Goal: Task Accomplishment & Management: Manage account settings

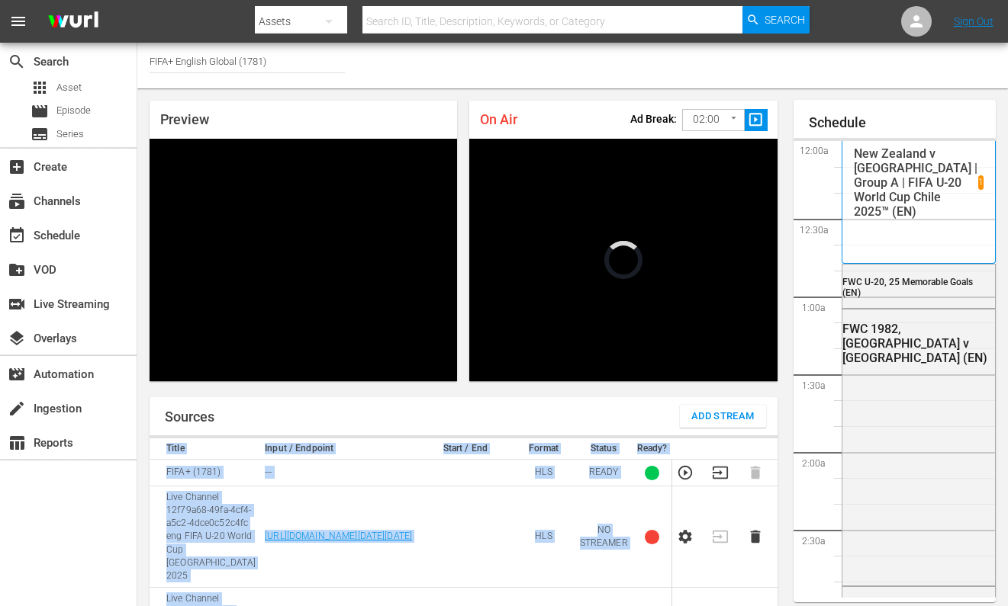
scroll to position [3159, 0]
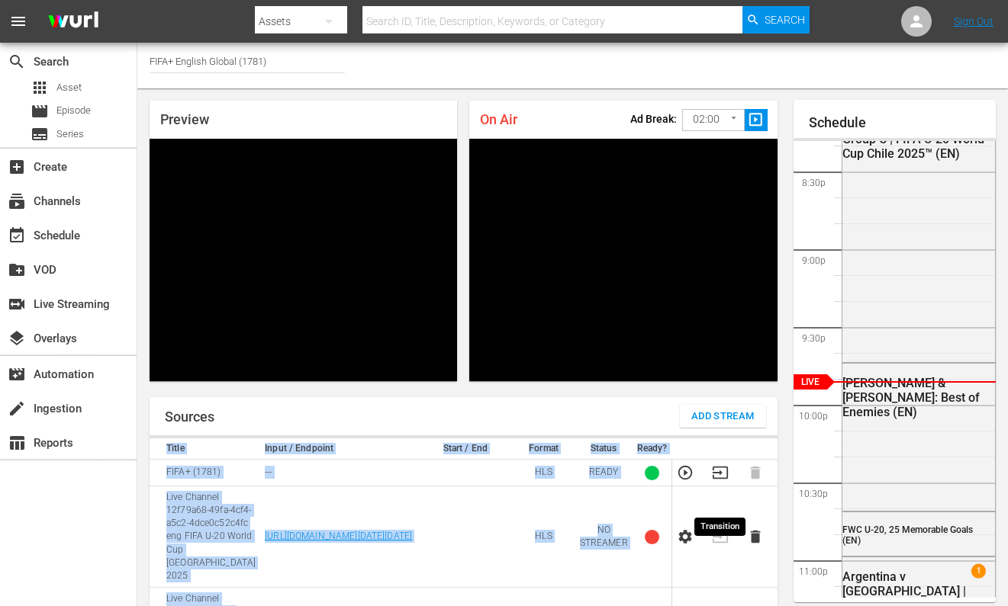
click at [725, 481] on icon "button" at bounding box center [720, 473] width 17 height 17
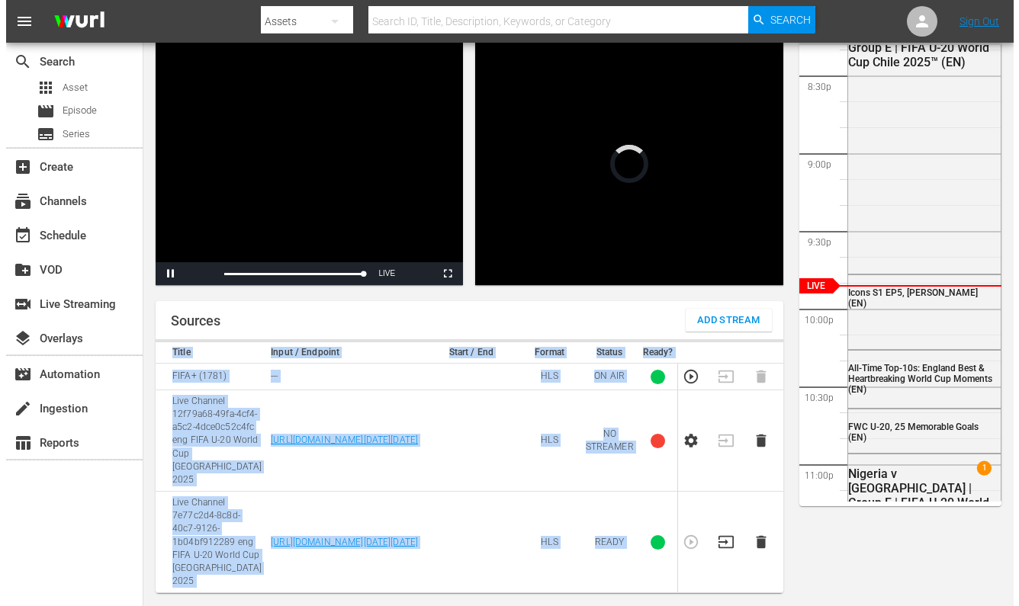
scroll to position [147, 0]
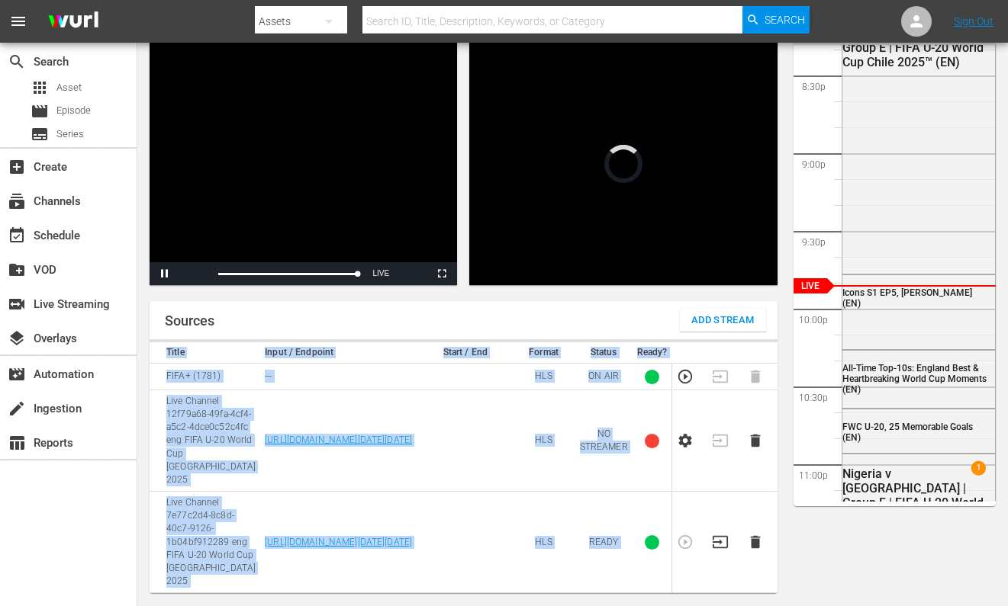
click at [751, 541] on icon "button" at bounding box center [755, 542] width 10 height 13
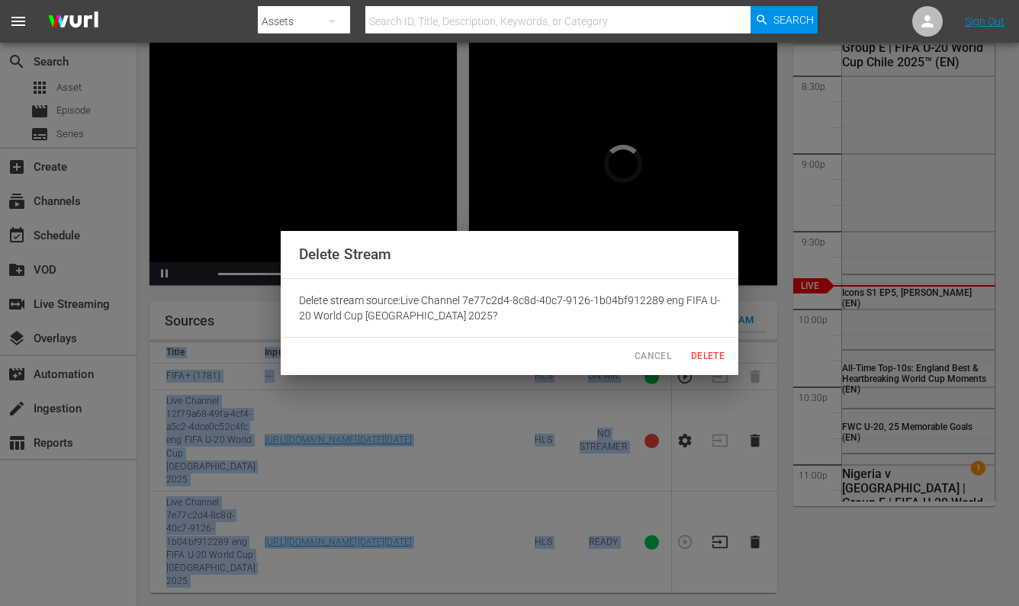
click at [730, 344] on button "Delete" at bounding box center [707, 356] width 49 height 25
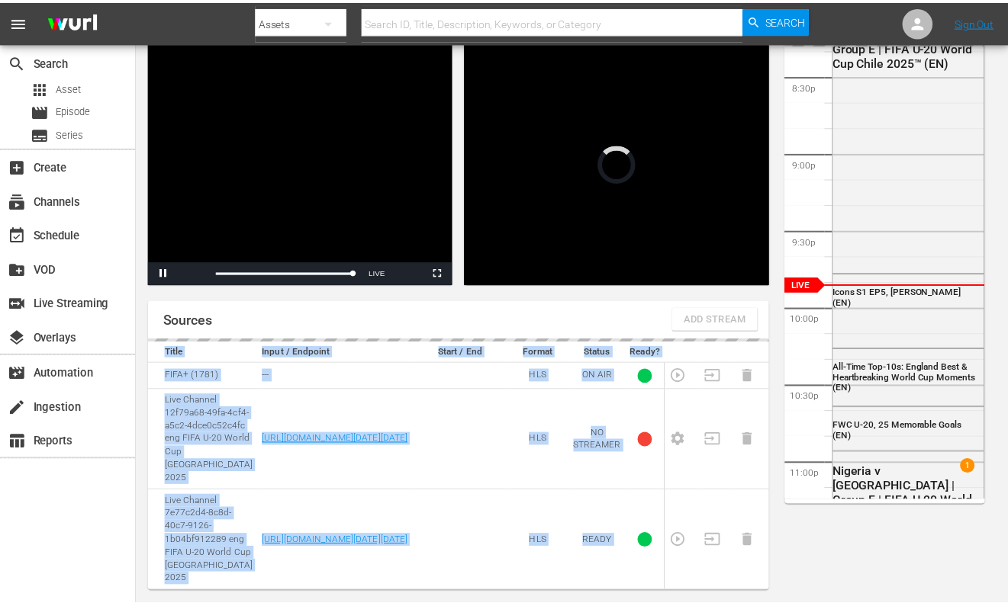
scroll to position [96, 0]
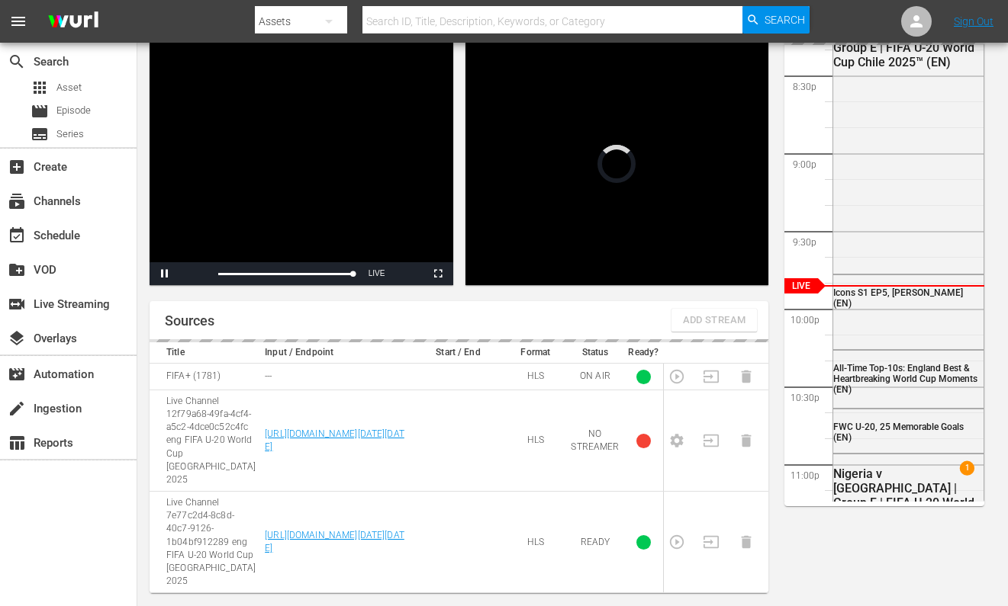
click at [725, 339] on div "Sources Add Stream" at bounding box center [459, 320] width 619 height 38
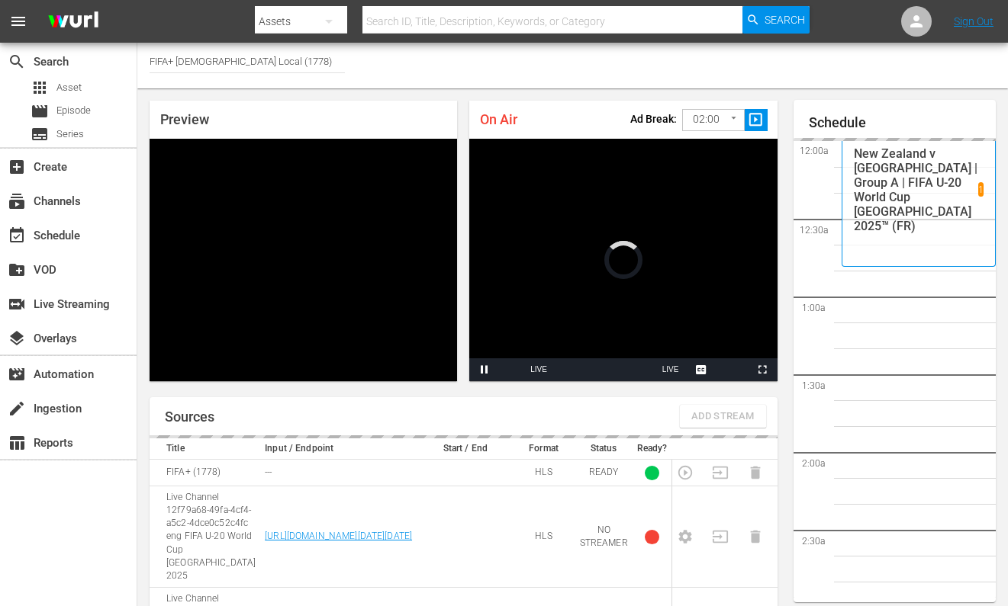
scroll to position [3159, 0]
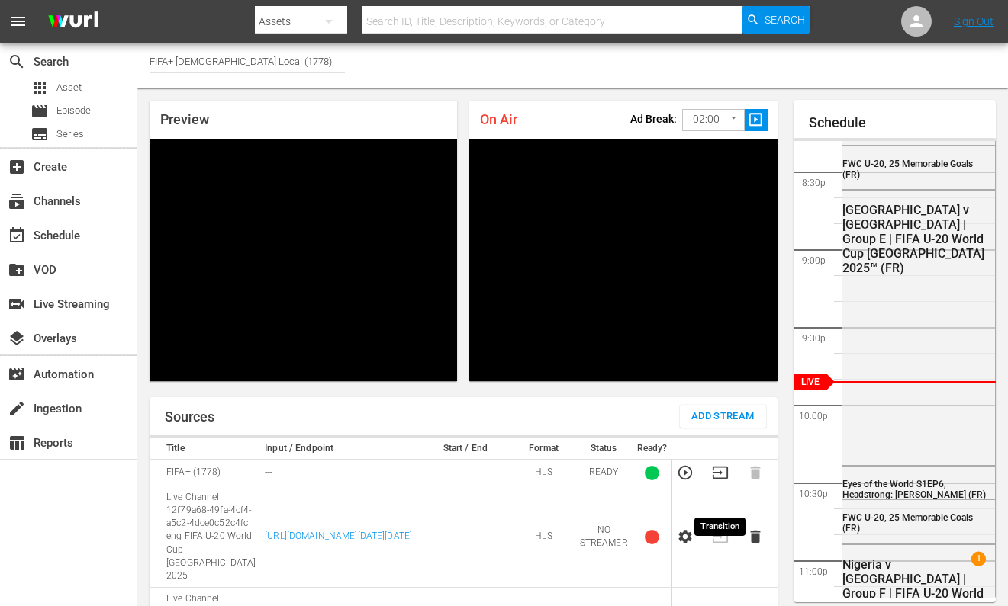
click at [720, 481] on icon "button" at bounding box center [720, 473] width 17 height 17
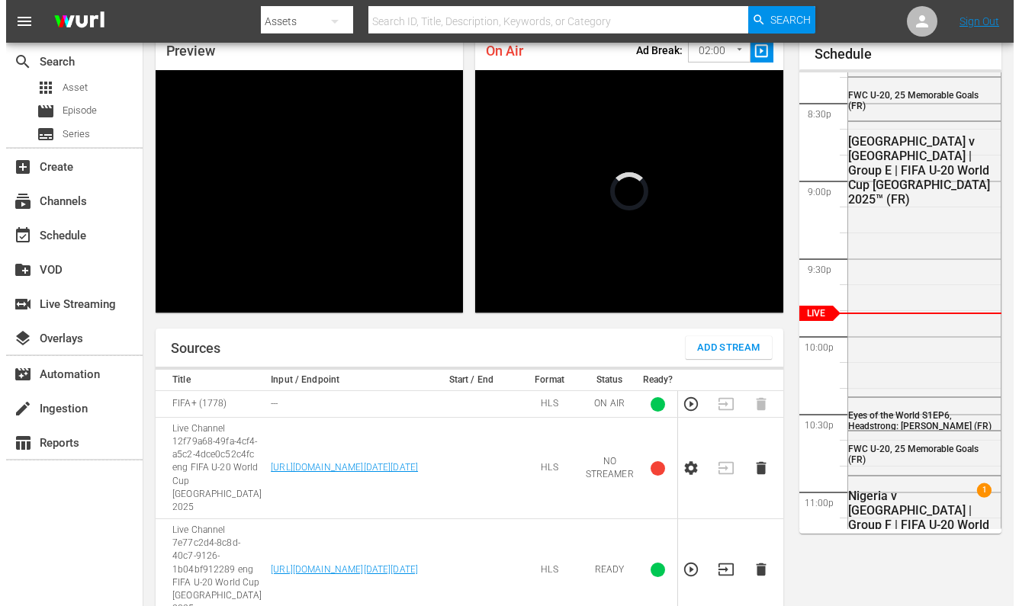
scroll to position [147, 0]
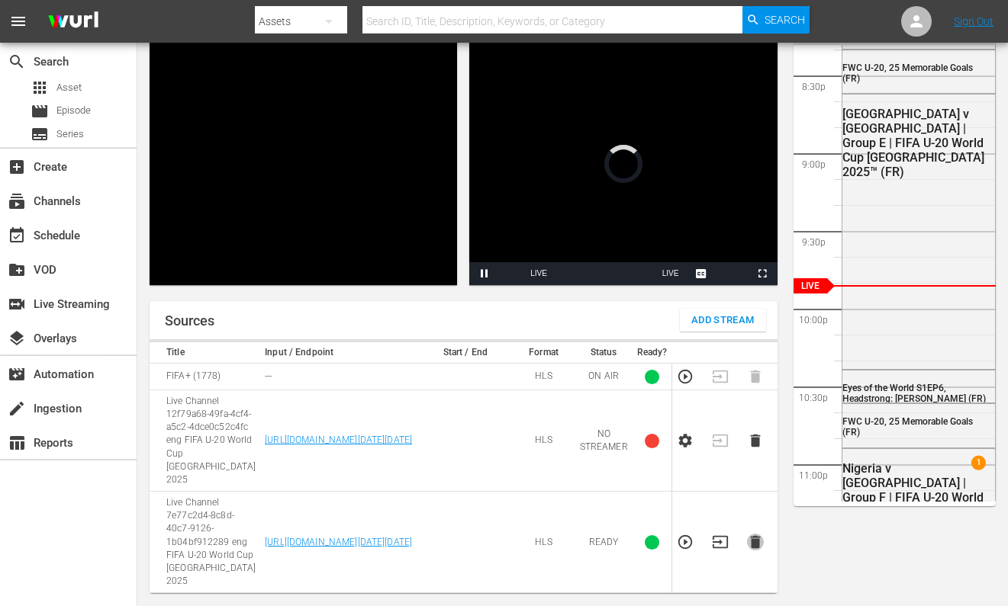
click at [761, 534] on icon "button" at bounding box center [755, 542] width 17 height 17
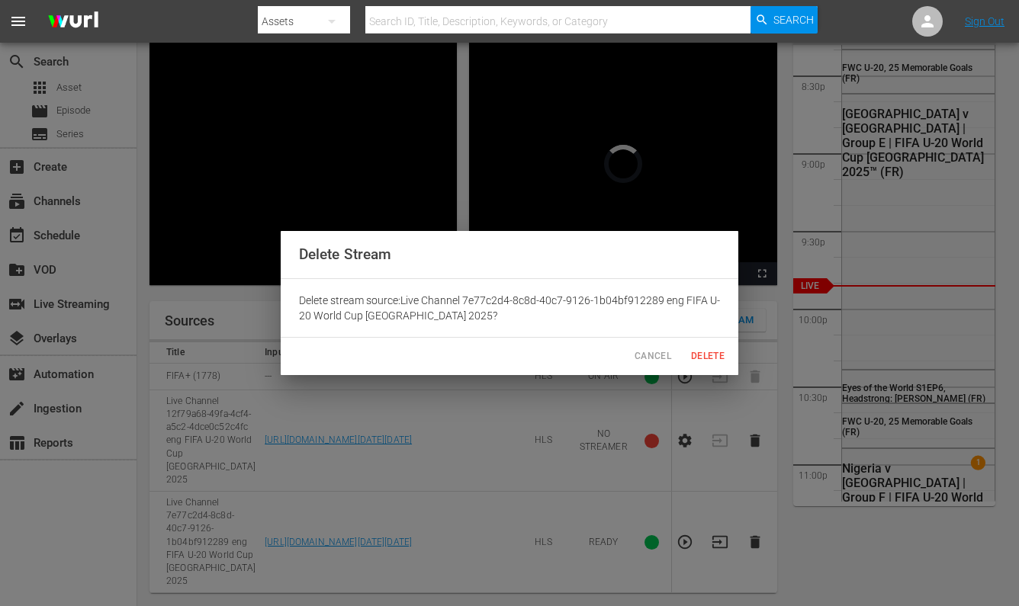
click at [705, 345] on button "Delete" at bounding box center [707, 356] width 49 height 25
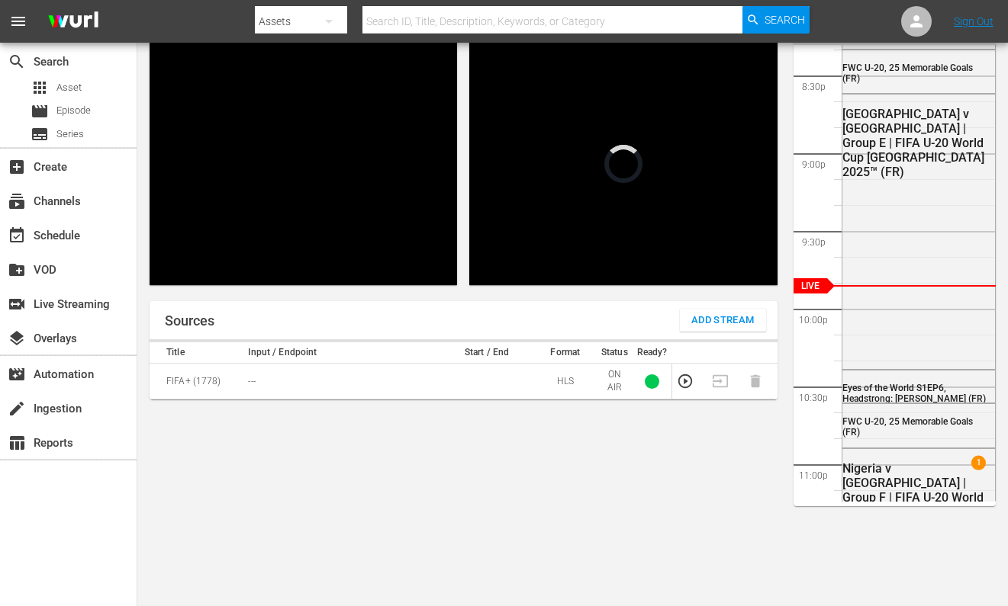
scroll to position [3159, 0]
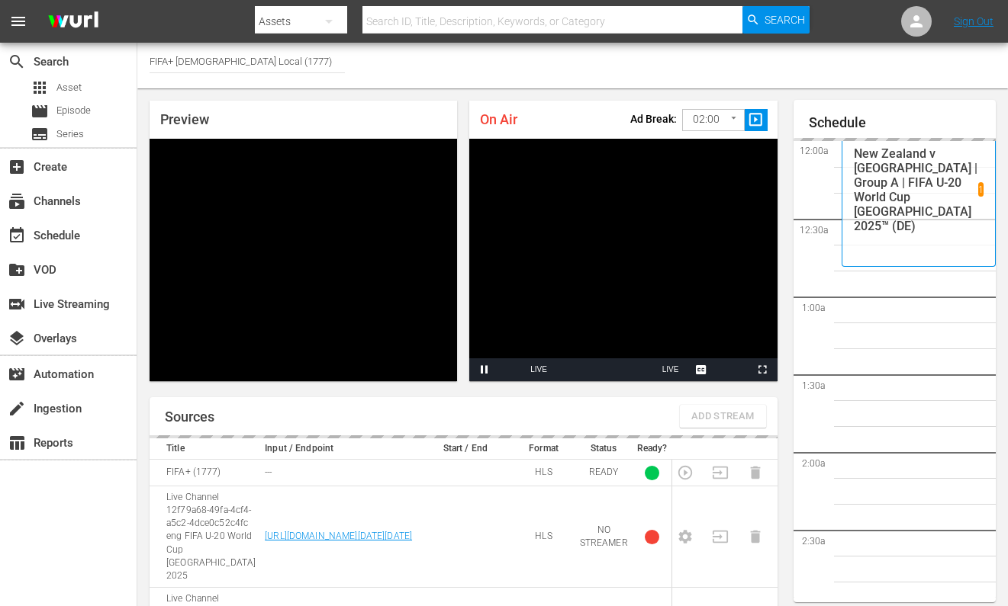
scroll to position [3160, 0]
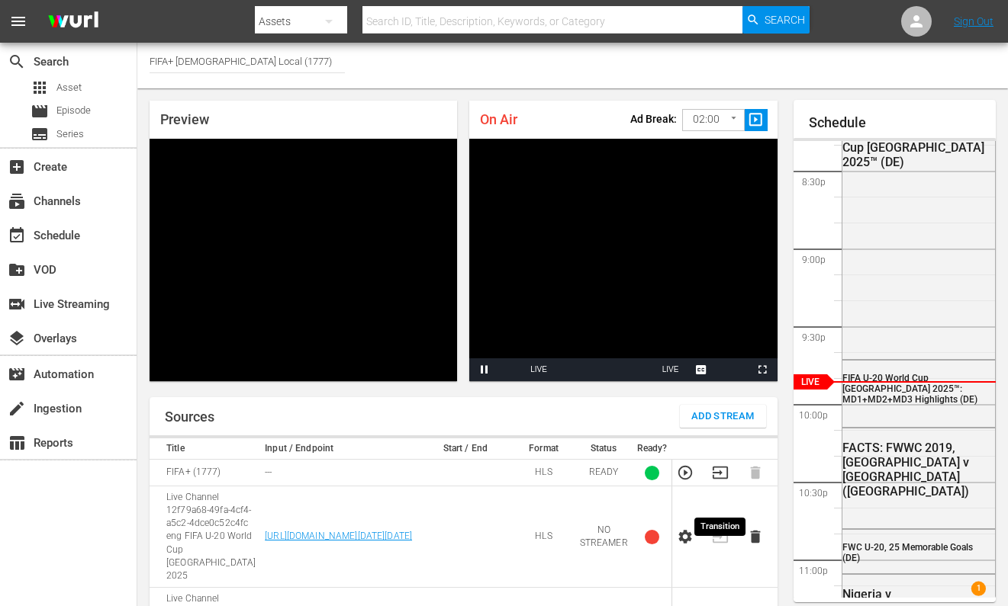
click at [718, 481] on icon "button" at bounding box center [720, 473] width 17 height 17
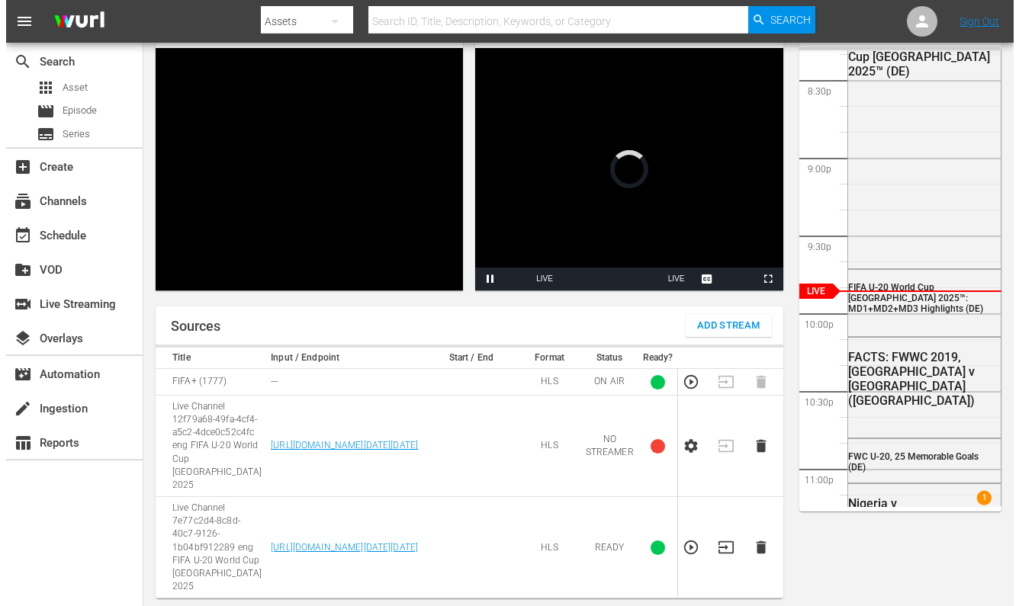
scroll to position [147, 0]
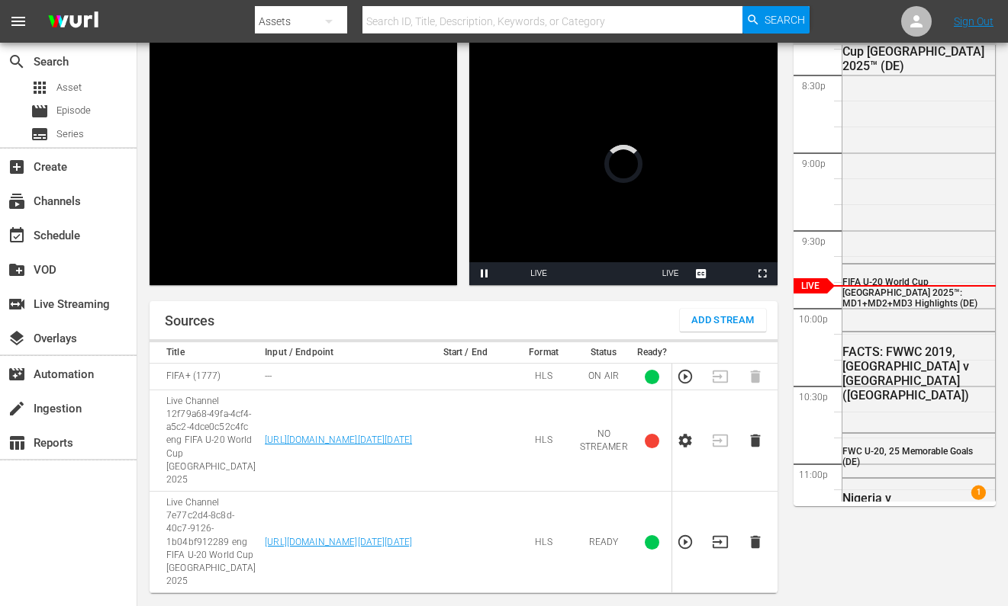
click at [751, 537] on icon "button" at bounding box center [755, 542] width 10 height 13
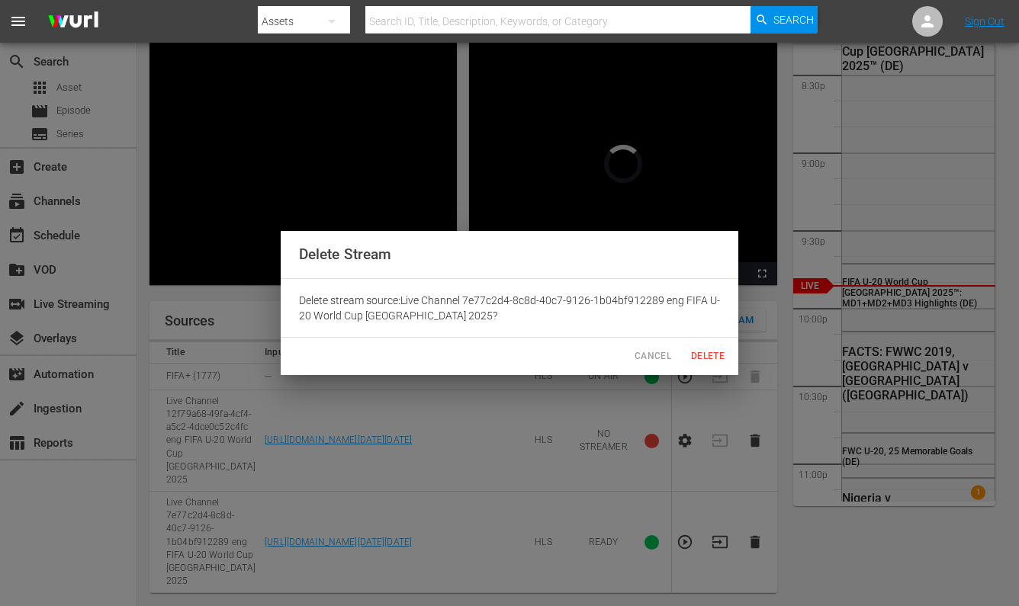
click at [706, 372] on div "Cancel Delete" at bounding box center [510, 356] width 458 height 37
click at [701, 359] on span "Delete" at bounding box center [708, 357] width 37 height 16
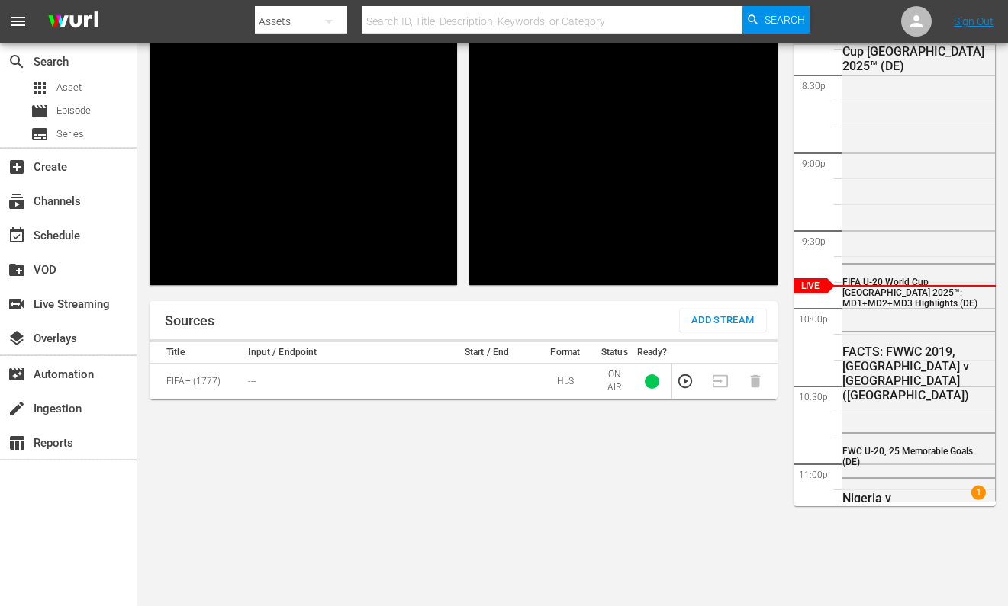
scroll to position [3160, 0]
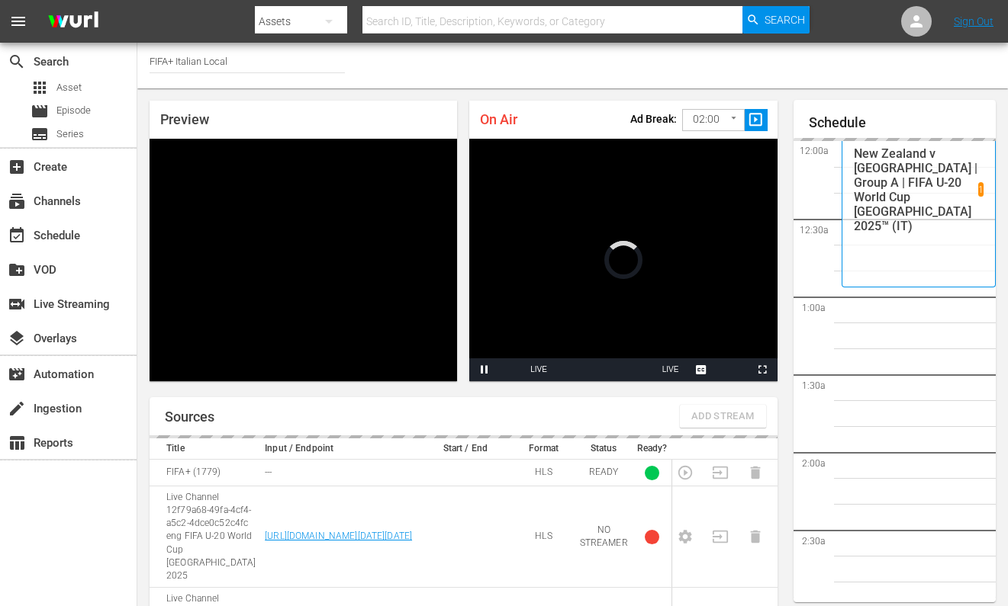
scroll to position [3160, 0]
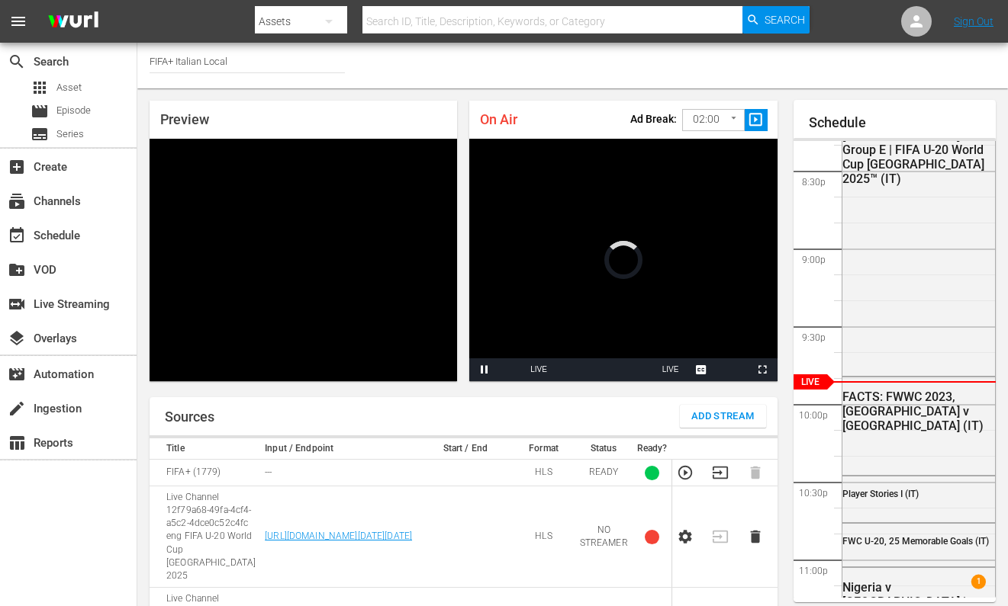
click at [725, 481] on icon "button" at bounding box center [720, 473] width 17 height 17
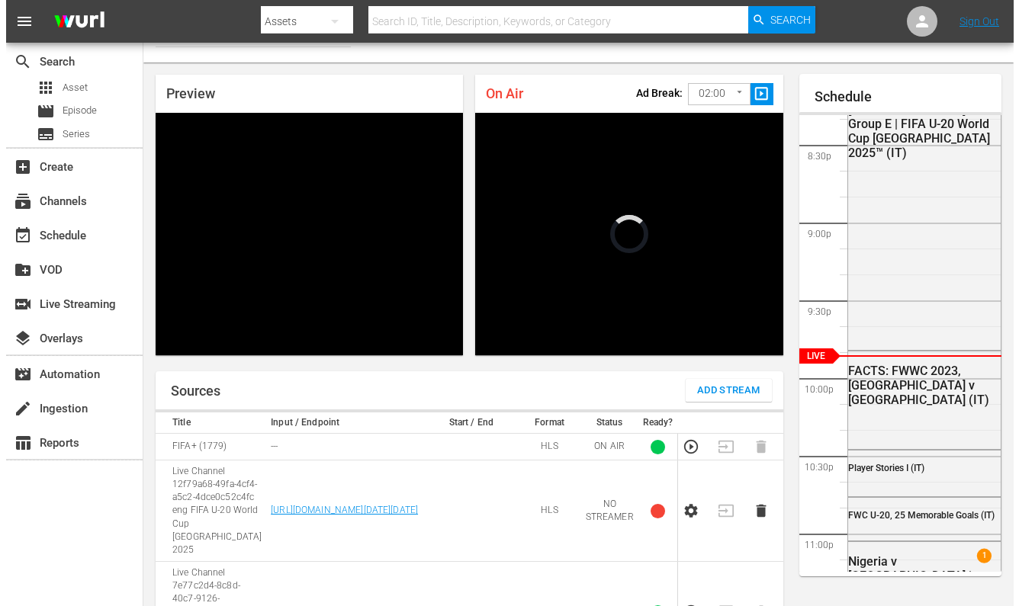
scroll to position [147, 0]
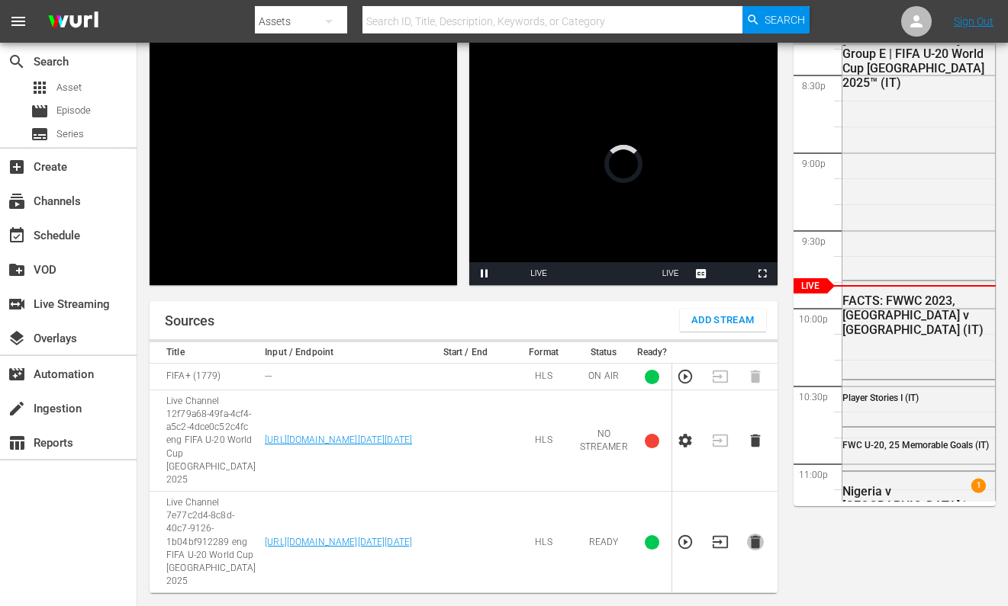
click at [754, 536] on icon "button" at bounding box center [755, 542] width 10 height 13
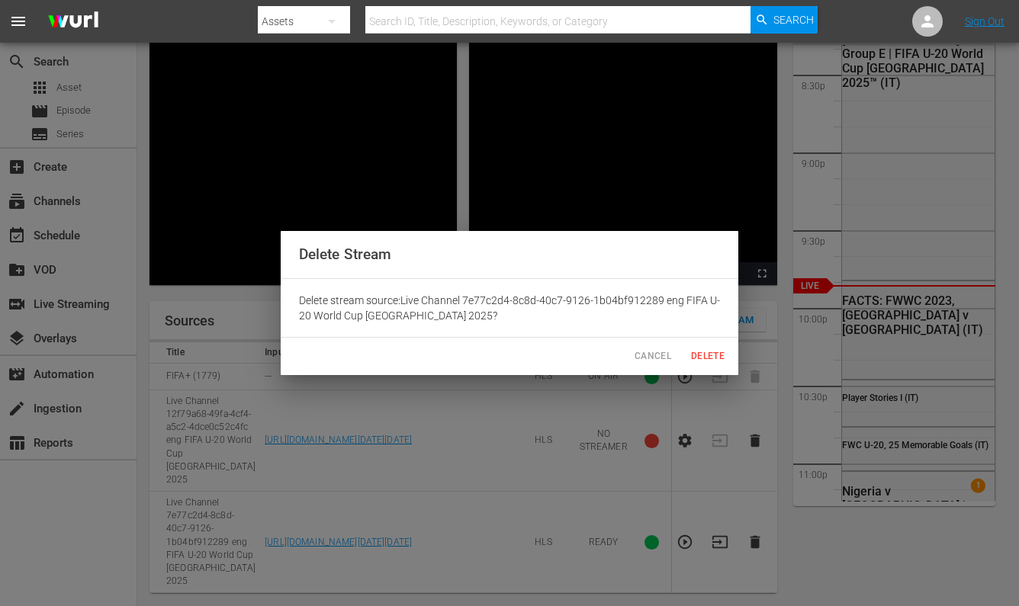
click at [703, 355] on span "Delete" at bounding box center [708, 357] width 37 height 16
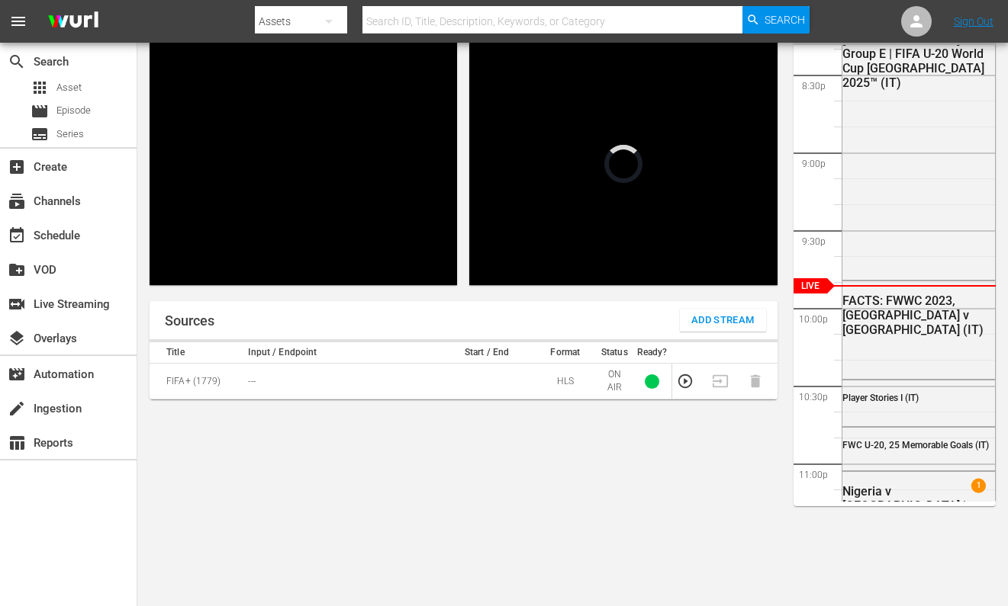
scroll to position [3160, 0]
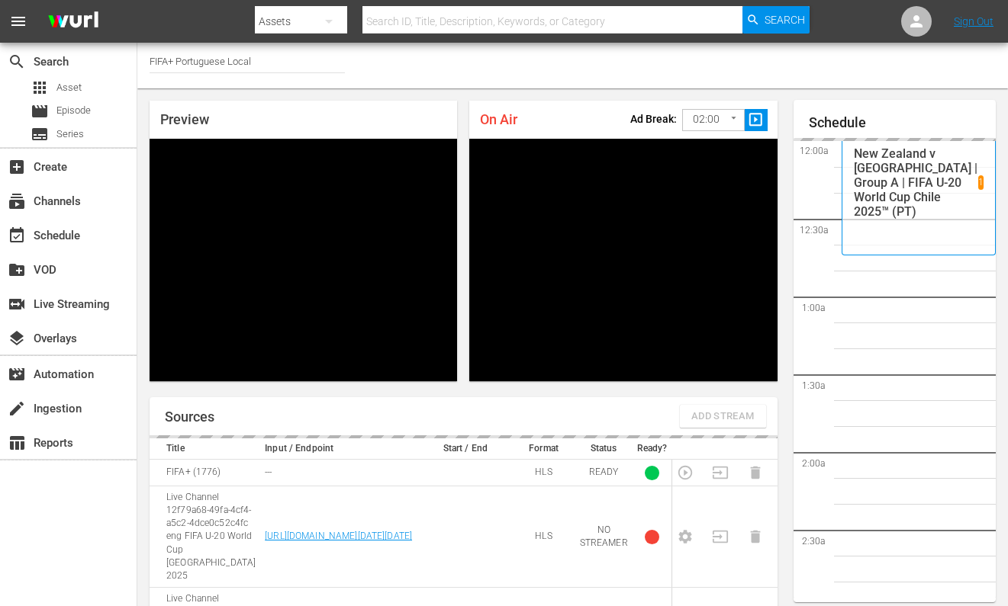
scroll to position [3160, 0]
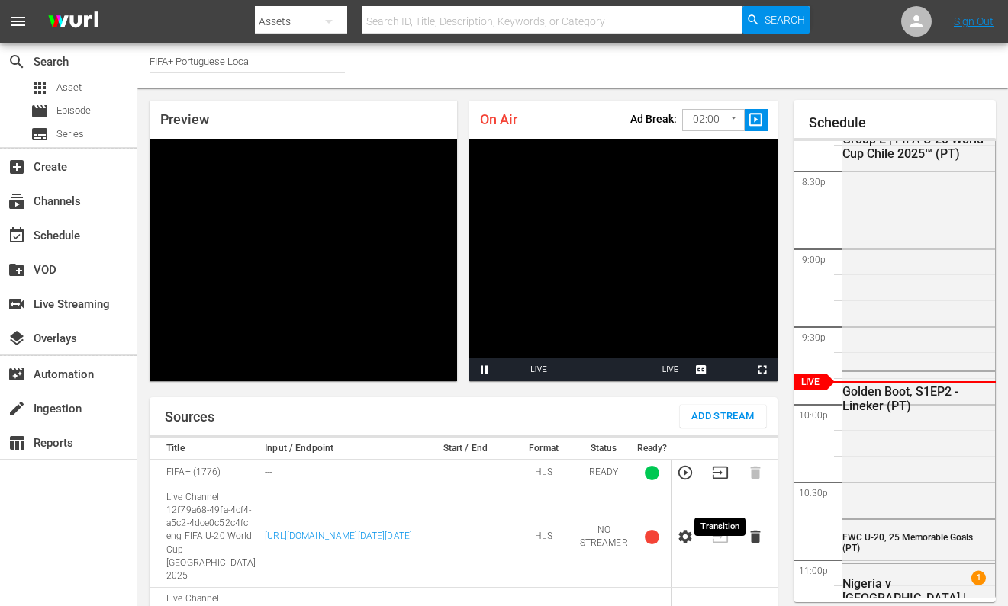
click at [719, 479] on icon "button" at bounding box center [719, 473] width 15 height 12
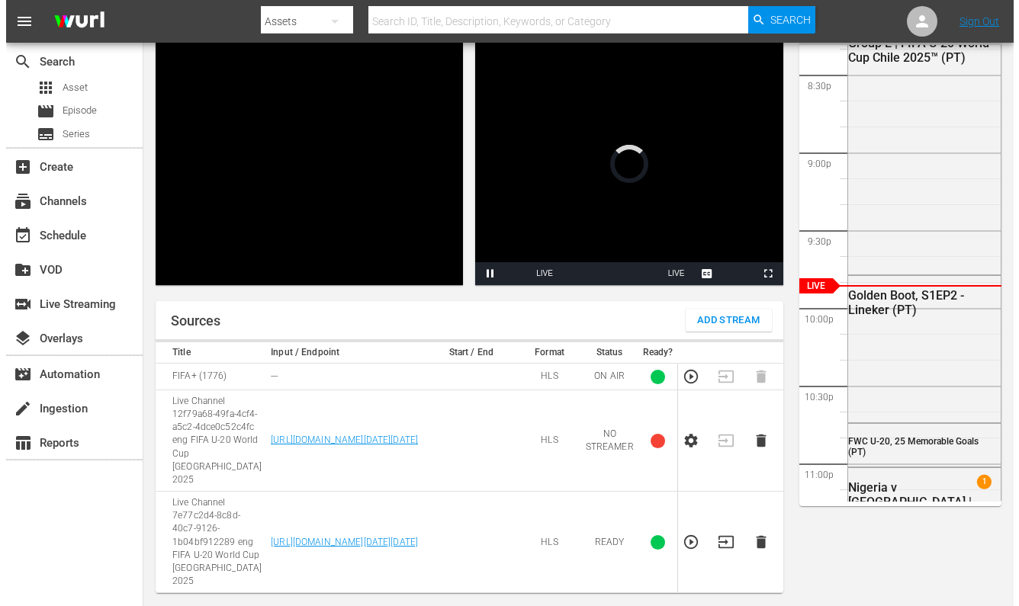
scroll to position [147, 0]
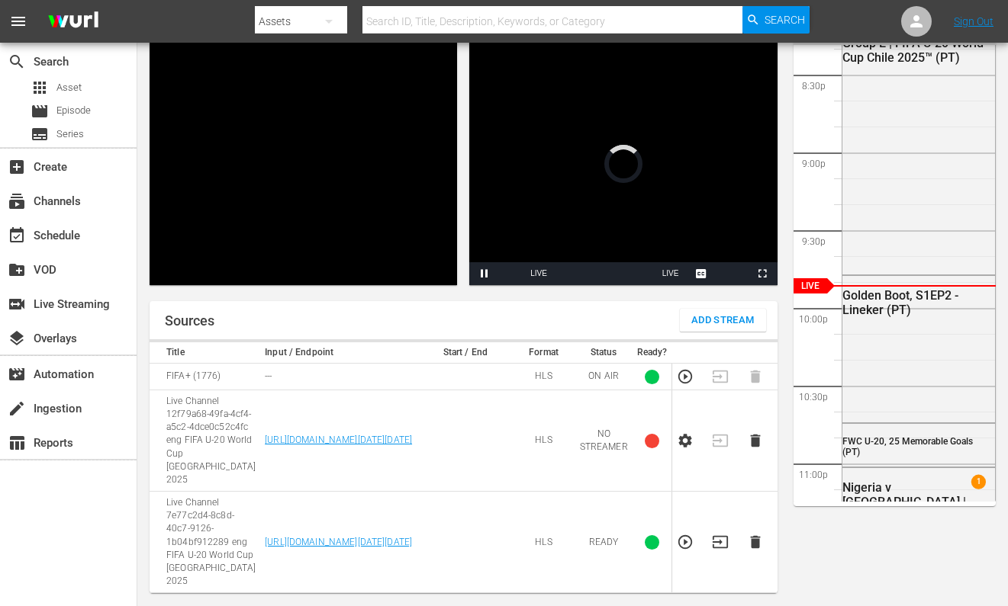
click at [742, 536] on td at bounding box center [759, 542] width 35 height 101
click at [748, 535] on icon "button" at bounding box center [755, 542] width 17 height 17
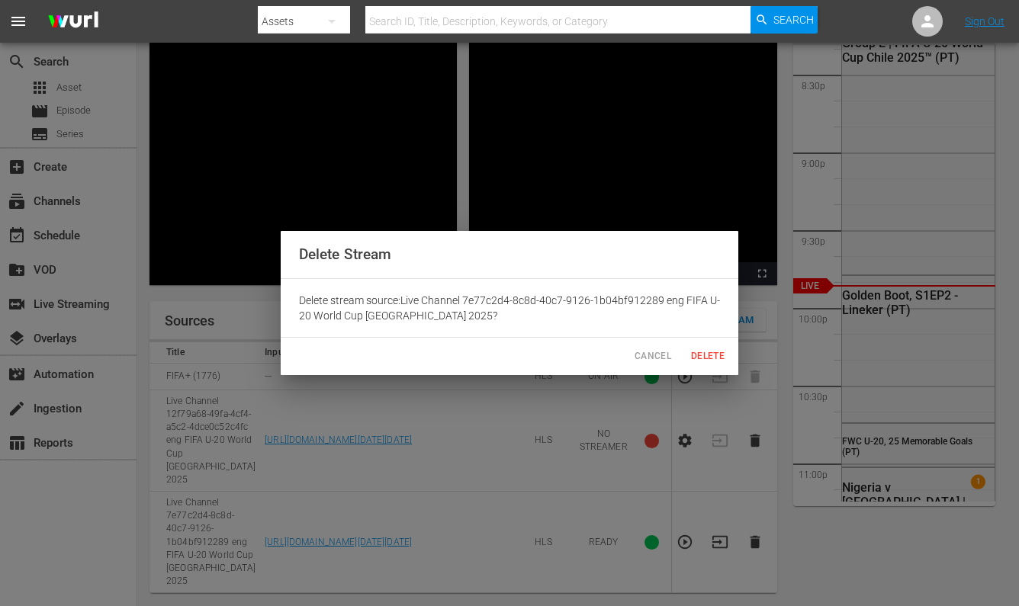
click at [722, 352] on span "Delete" at bounding box center [708, 357] width 37 height 16
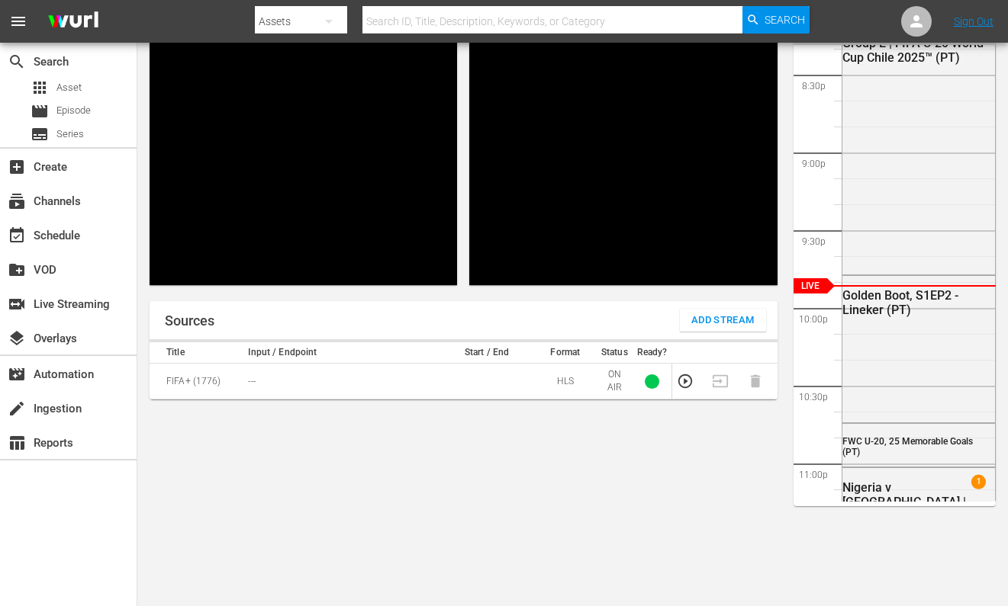
scroll to position [3160, 0]
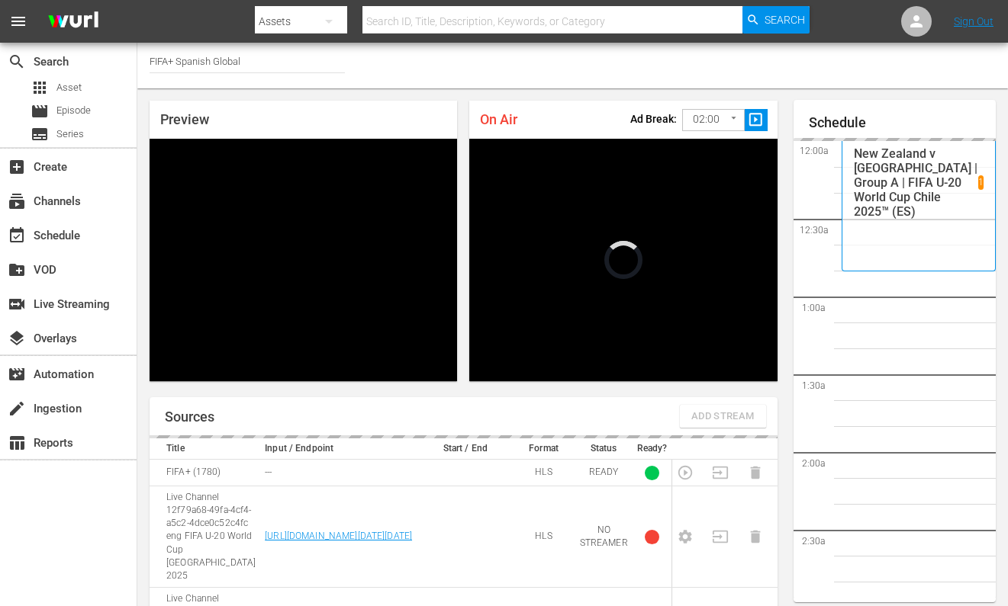
scroll to position [3160, 0]
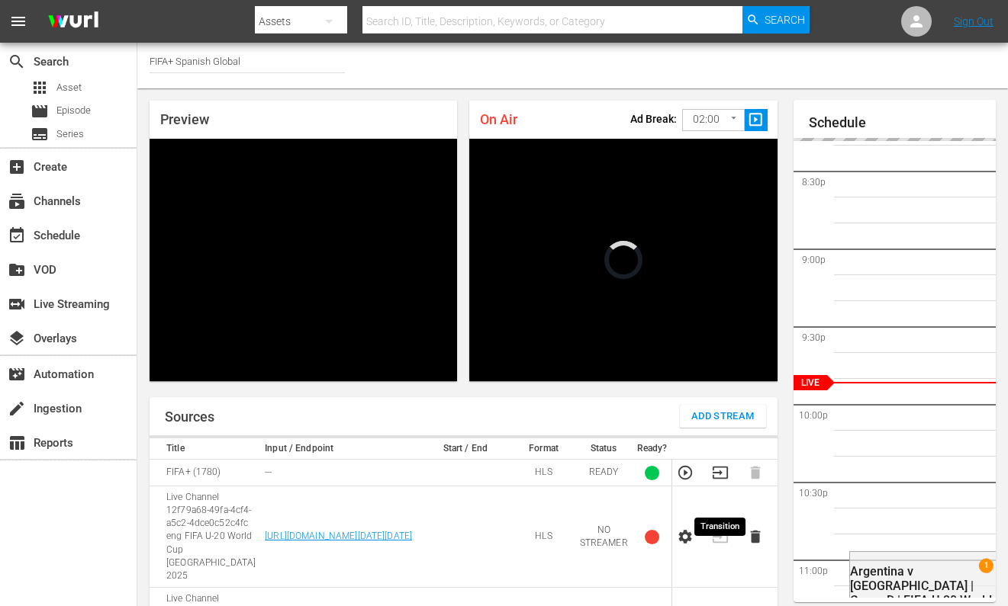
click at [722, 481] on icon "button" at bounding box center [720, 473] width 17 height 17
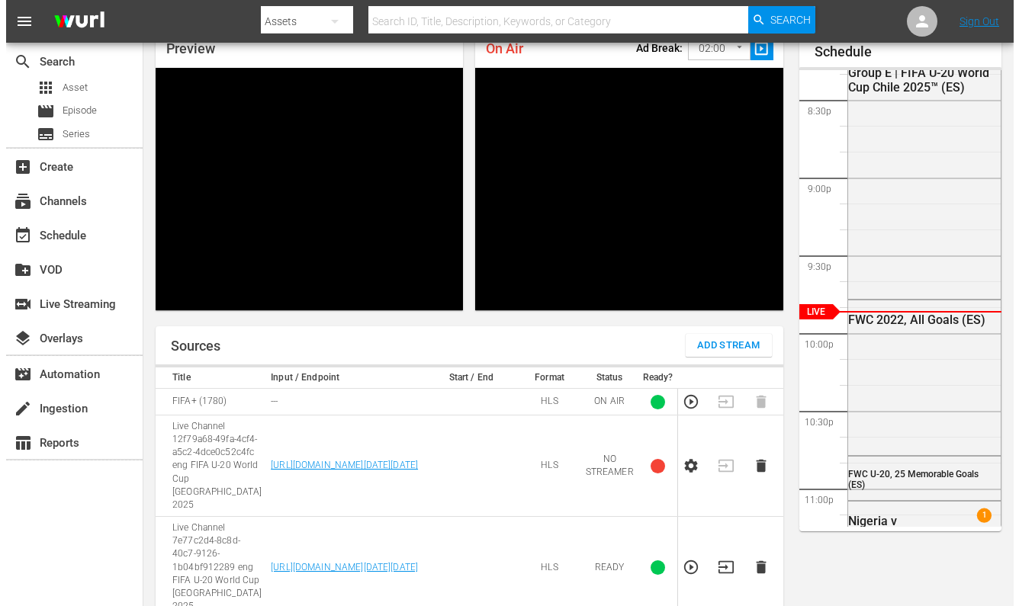
scroll to position [147, 0]
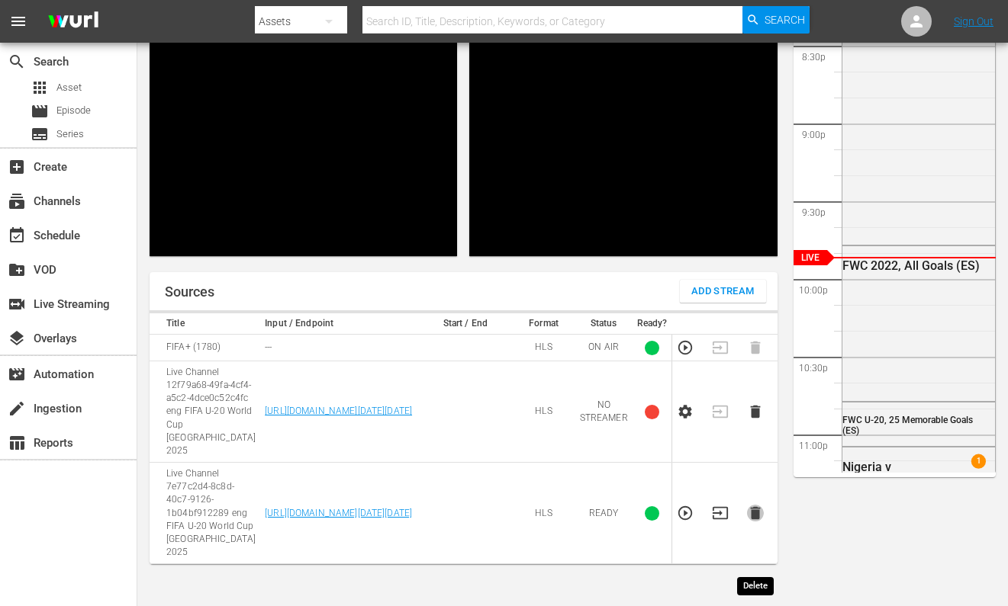
click at [757, 520] on icon "button" at bounding box center [755, 513] width 10 height 13
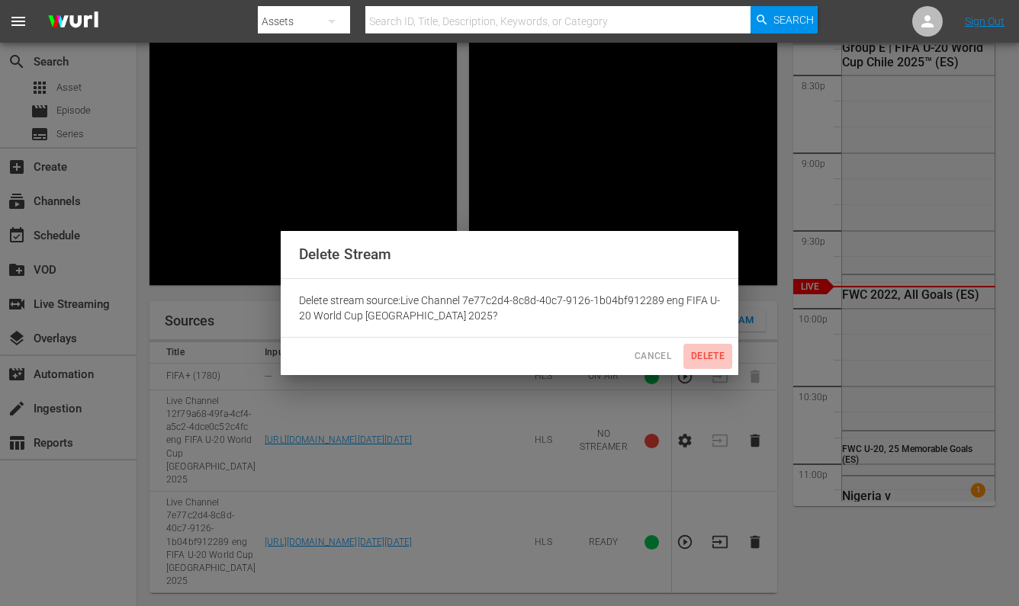
click at [721, 366] on button "Delete" at bounding box center [707, 356] width 49 height 25
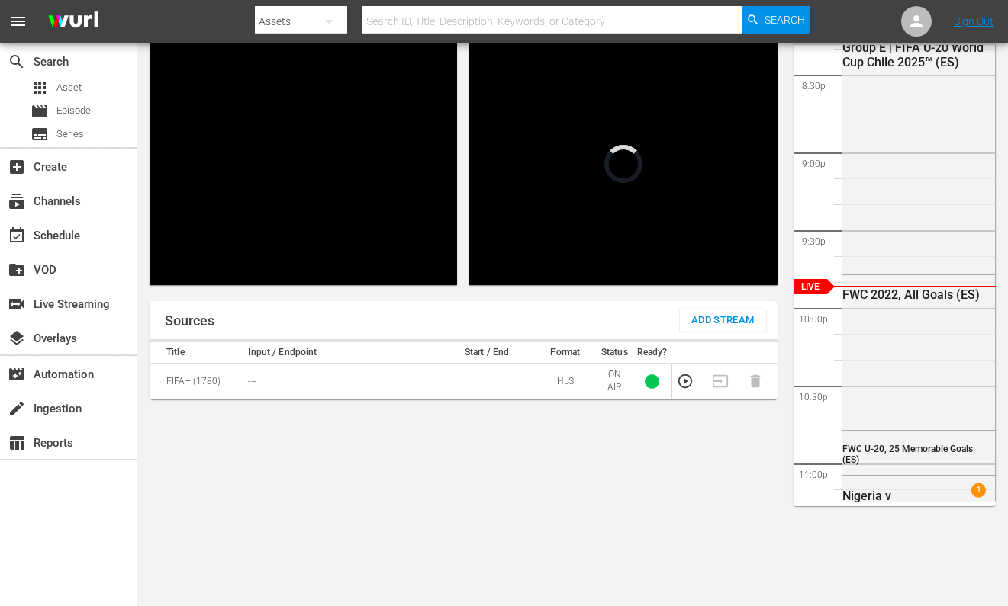
scroll to position [3160, 0]
